Goal: Information Seeking & Learning: Learn about a topic

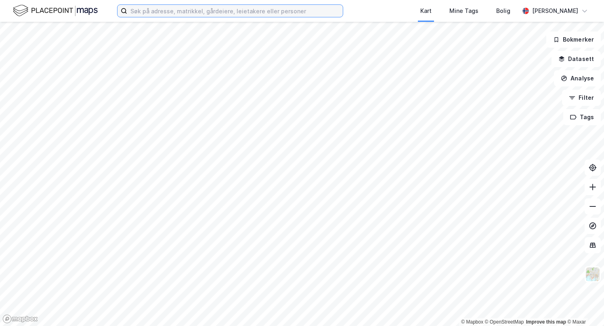
click at [236, 12] on input at bounding box center [235, 11] width 216 height 12
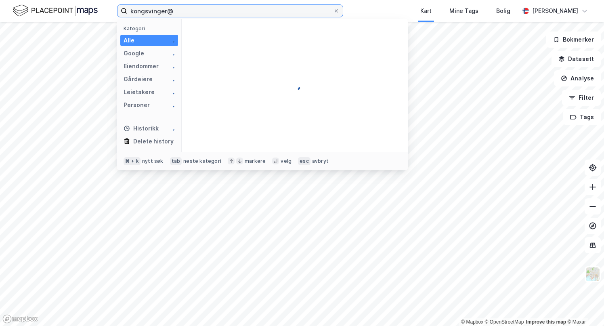
type input "kongsvinger@"
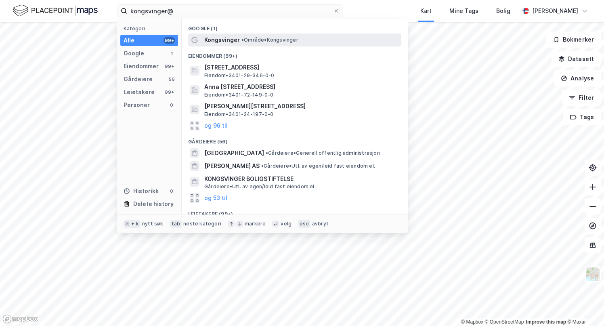
click at [227, 40] on span "Kongsvinger" at bounding box center [222, 40] width 36 height 10
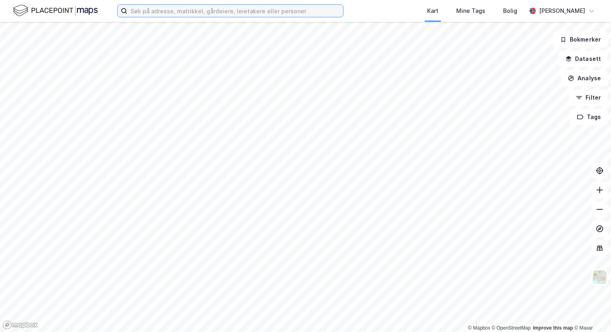
click at [234, 11] on input at bounding box center [235, 11] width 216 height 12
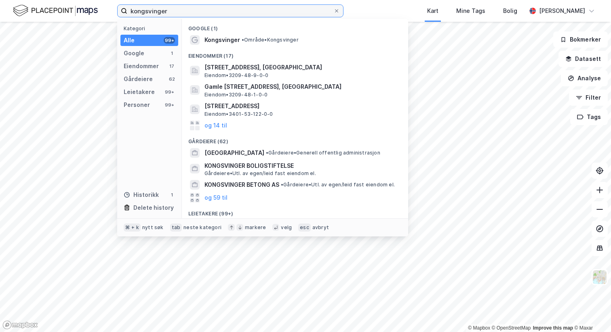
type input "kongsvinger"
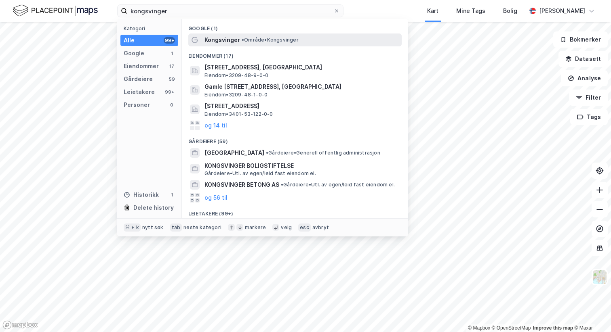
click at [246, 38] on span "• Område • [GEOGRAPHIC_DATA]" at bounding box center [270, 40] width 57 height 6
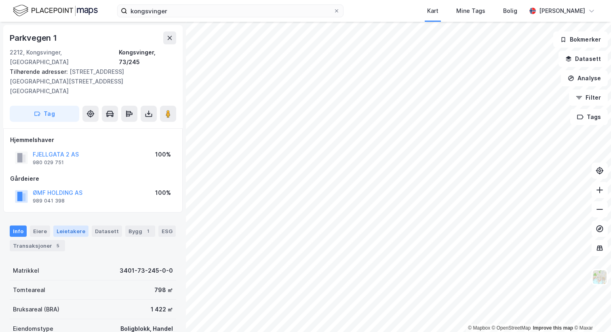
click at [73, 226] on div "Leietakere" at bounding box center [70, 231] width 35 height 11
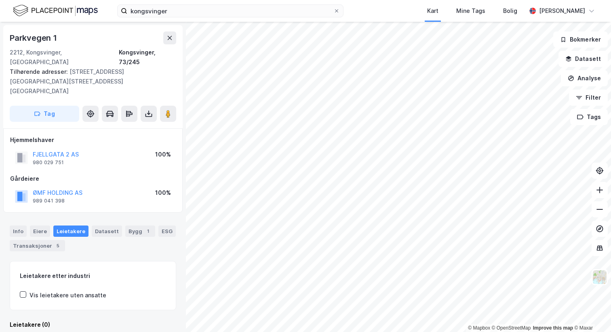
scroll to position [27, 0]
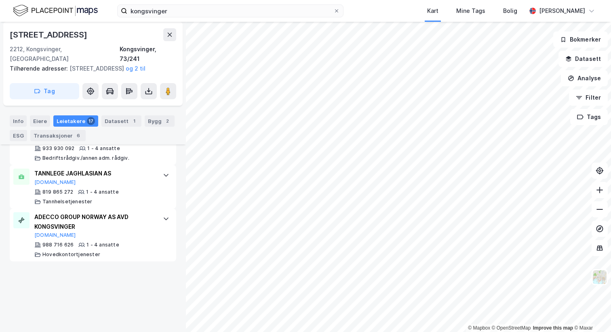
scroll to position [846, 0]
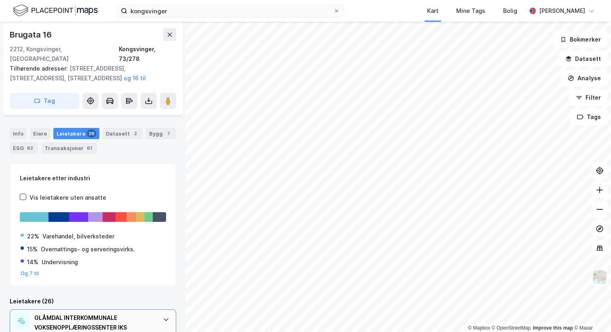
scroll to position [163, 0]
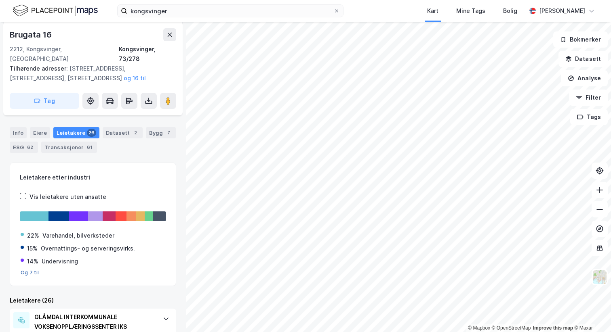
click at [32, 270] on button "Og 7 til" at bounding box center [30, 273] width 19 height 6
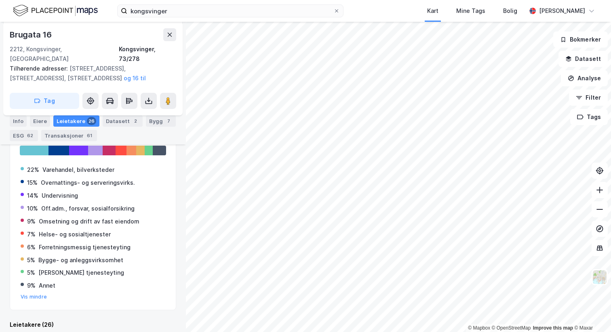
scroll to position [233, 0]
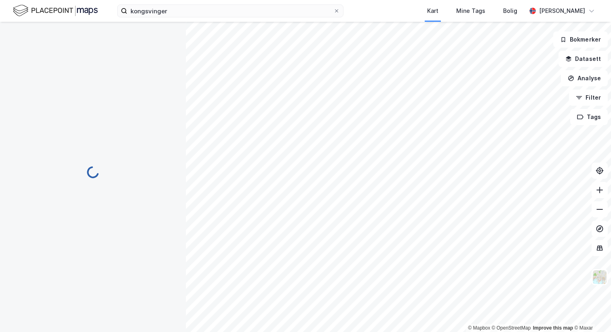
scroll to position [85, 0]
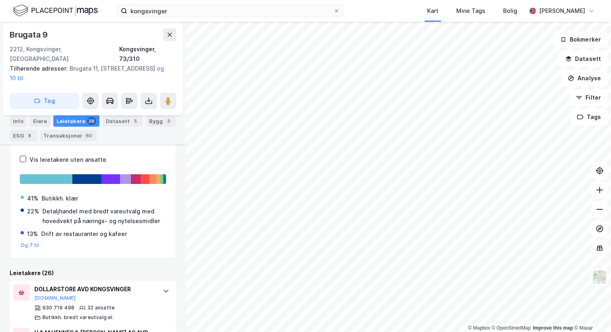
scroll to position [231, 0]
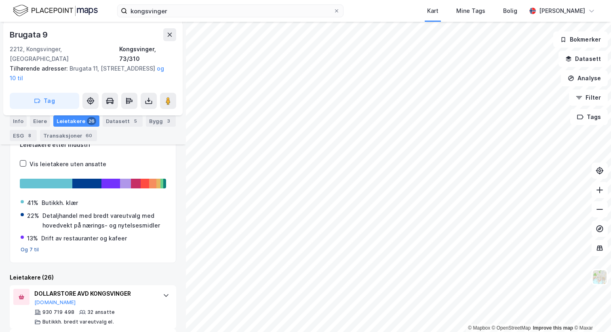
click at [23, 247] on button "Og 7 til" at bounding box center [30, 250] width 19 height 6
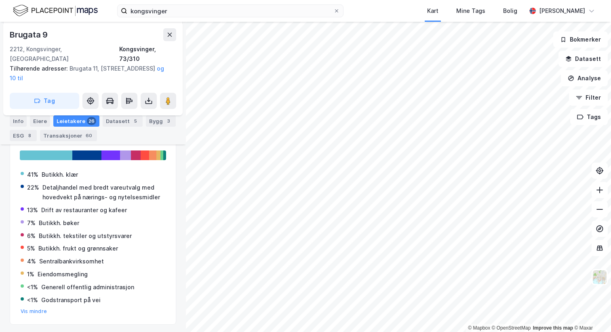
scroll to position [261, 0]
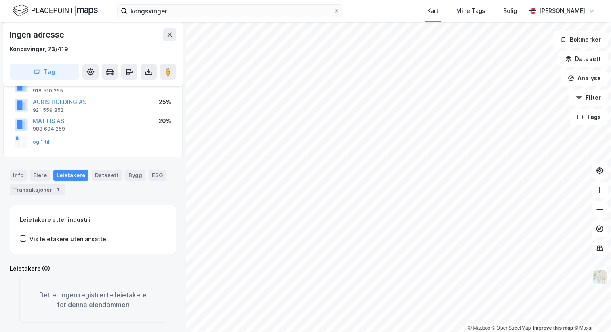
scroll to position [72, 0]
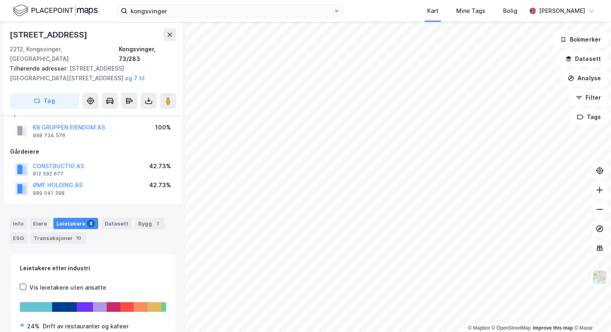
scroll to position [19, 0]
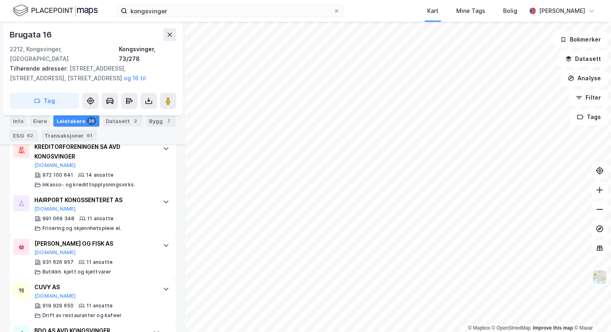
scroll to position [520, 0]
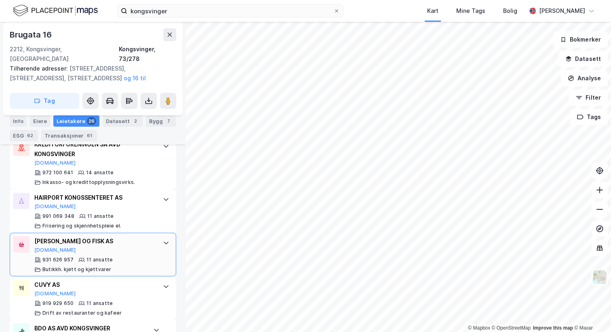
click at [165, 240] on icon at bounding box center [166, 243] width 6 height 6
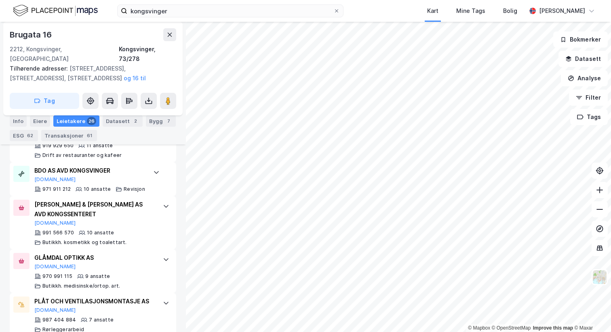
scroll to position [1091, 0]
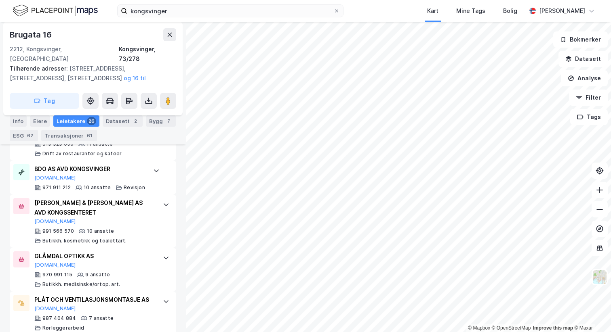
scroll to position [17, 0]
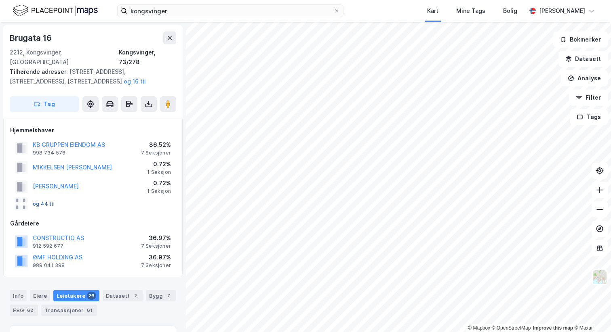
click at [0, 0] on button "og 44 til" at bounding box center [0, 0] width 0 height 0
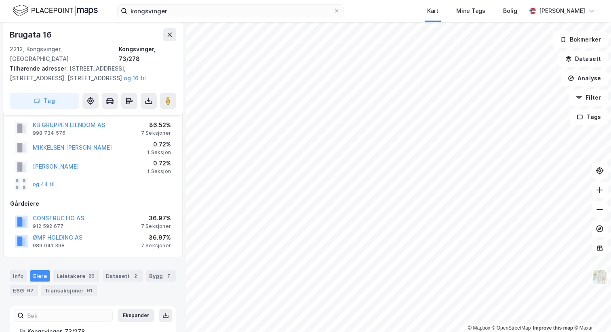
scroll to position [19, 0]
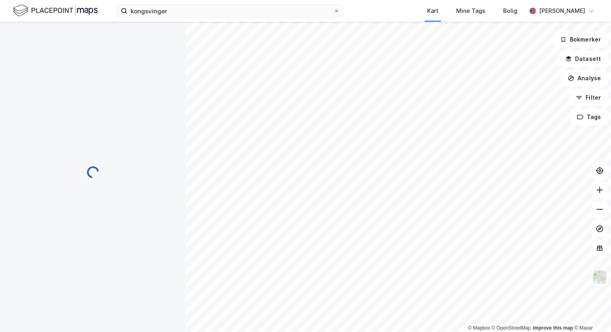
scroll to position [19, 0]
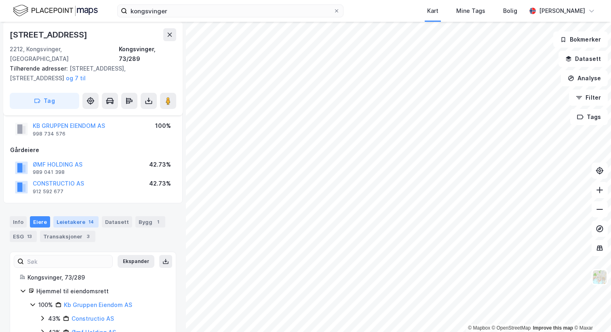
click at [76, 217] on div "Leietakere 14" at bounding box center [75, 222] width 45 height 11
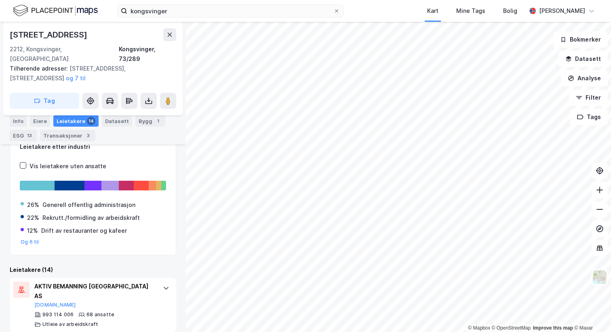
scroll to position [140, 0]
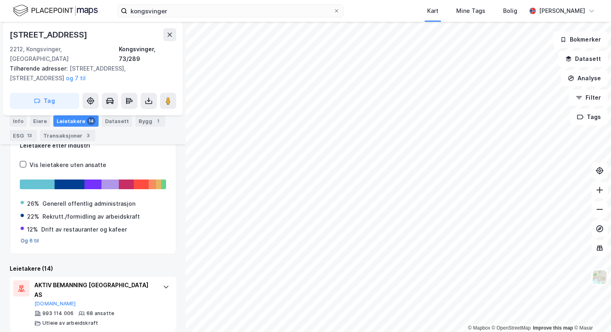
click at [27, 238] on button "Og 6 til" at bounding box center [30, 241] width 19 height 6
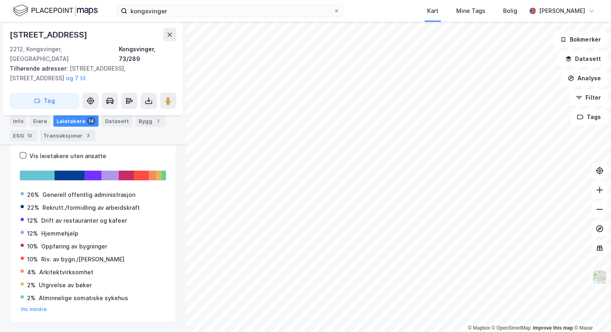
scroll to position [147, 0]
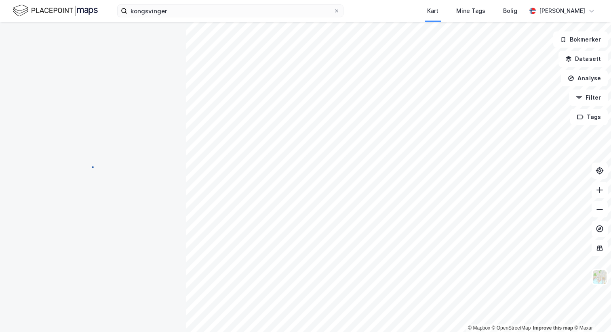
scroll to position [27, 0]
